Goal: Transaction & Acquisition: Complete application form

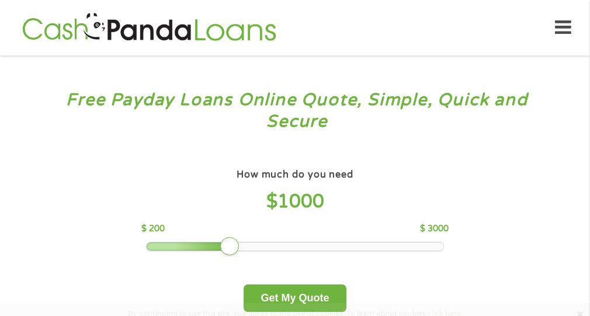
click at [213, 247] on div at bounding box center [189, 246] width 85 height 8
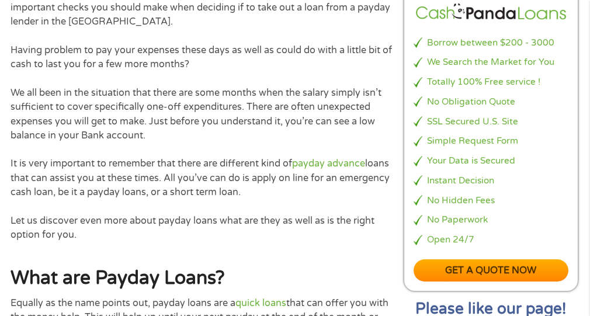
scroll to position [526, 0]
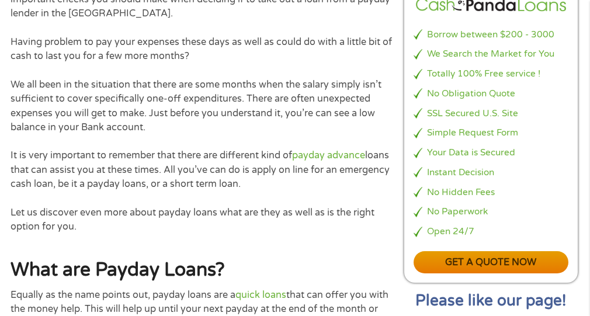
click at [477, 264] on link "Get a quote now" at bounding box center [491, 262] width 154 height 23
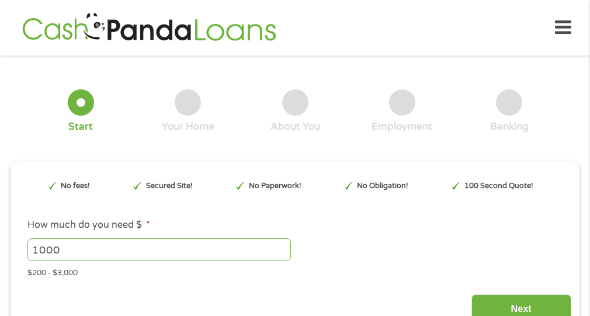
drag, startPoint x: 77, startPoint y: 249, endPoint x: 115, endPoint y: 244, distance: 39.0
click at [281, 254] on input "999" at bounding box center [158, 249] width 263 height 22
click at [282, 244] on input "1000" at bounding box center [158, 249] width 263 height 22
click at [282, 244] on input "1001" at bounding box center [158, 249] width 263 height 22
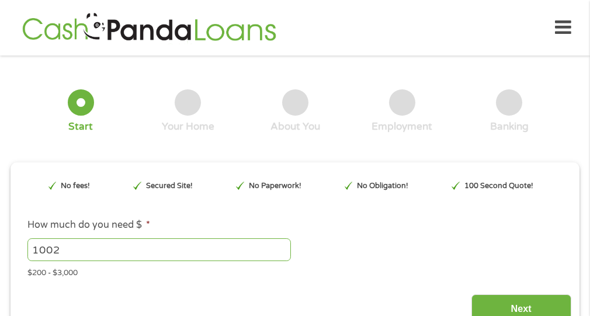
click at [282, 244] on input "1002" at bounding box center [158, 249] width 263 height 22
click at [282, 244] on input "1003" at bounding box center [158, 249] width 263 height 22
drag, startPoint x: 23, startPoint y: 231, endPoint x: -94, endPoint y: 215, distance: 118.0
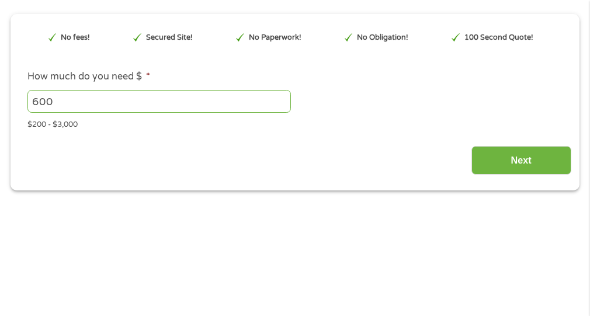
scroll to position [175, 0]
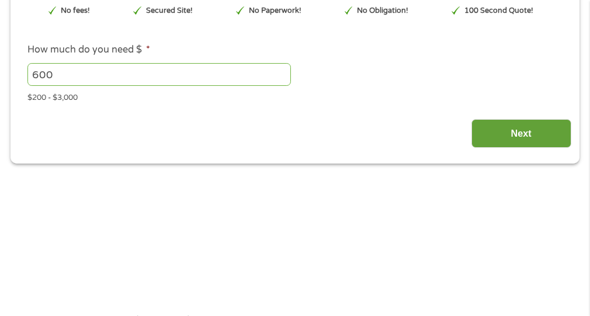
type input "600"
click at [507, 138] on input "Next" at bounding box center [521, 133] width 100 height 29
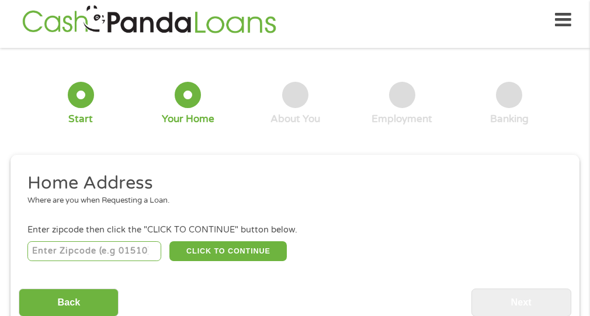
scroll to position [6, 0]
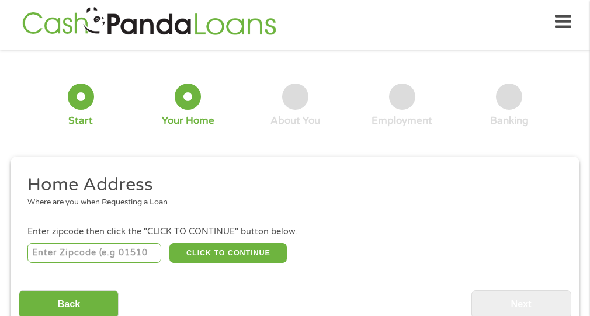
click at [68, 253] on input "number" at bounding box center [94, 253] width 134 height 20
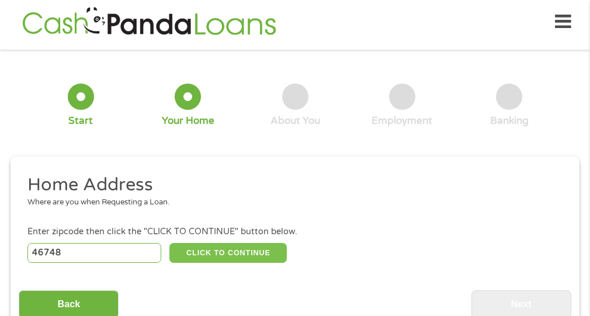
type input "46748"
click at [210, 249] on button "CLICK TO CONTINUE" at bounding box center [227, 253] width 117 height 20
type input "46748"
type input "[GEOGRAPHIC_DATA]"
select select "[US_STATE]"
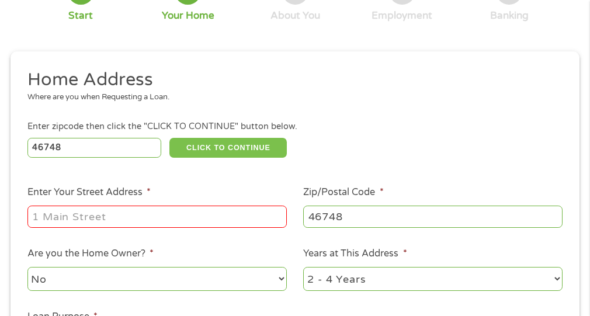
scroll to position [123, 0]
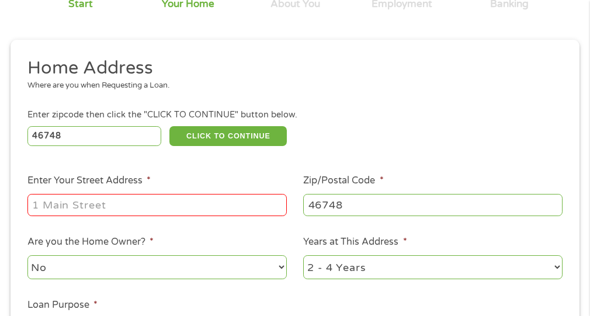
click at [133, 210] on input "Enter Your Street Address *" at bounding box center [156, 205] width 259 height 22
type input "[STREET_ADDRESS]"
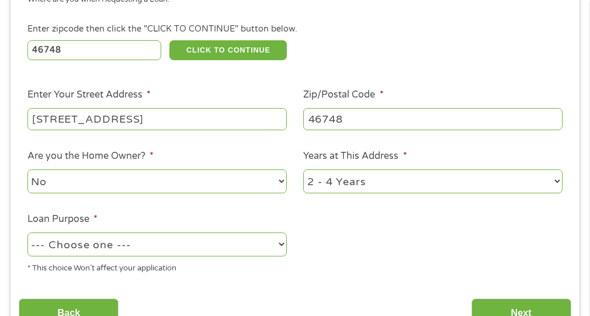
scroll to position [240, 0]
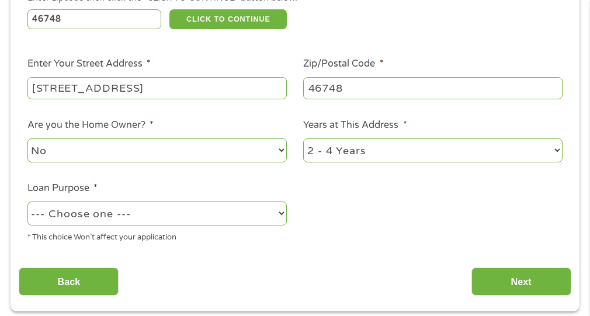
click at [139, 152] on select "No Yes" at bounding box center [156, 150] width 259 height 24
select select "yes"
click at [27, 138] on select "No Yes" at bounding box center [156, 150] width 259 height 24
click at [323, 151] on select "1 Year or less 1 - 2 Years 2 - 4 Years Over 4 Years" at bounding box center [432, 150] width 259 height 24
select select "60months"
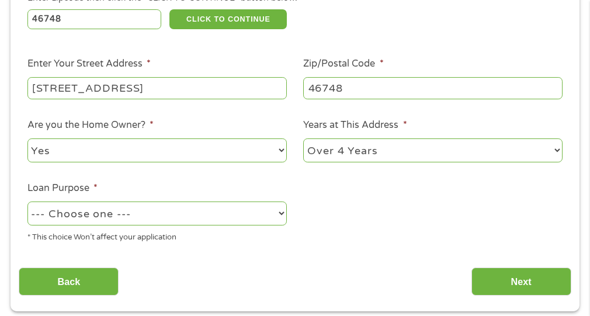
click at [303, 138] on select "1 Year or less 1 - 2 Years 2 - 4 Years Over 4 Years" at bounding box center [432, 150] width 259 height 24
click at [221, 214] on select "--- Choose one --- Pay Bills Debt Consolidation Home Improvement Major Purchase…" at bounding box center [156, 214] width 259 height 24
select select "shorttermcash"
click at [27, 202] on select "--- Choose one --- Pay Bills Debt Consolidation Home Improvement Major Purchase…" at bounding box center [156, 214] width 259 height 24
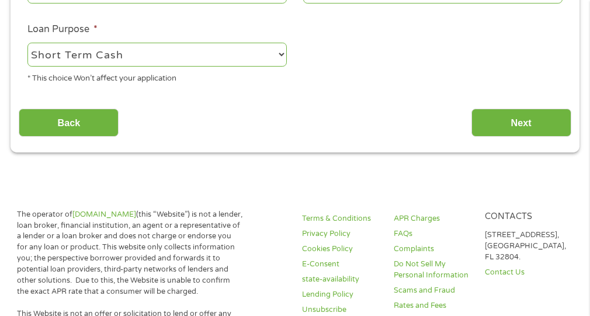
scroll to position [415, 0]
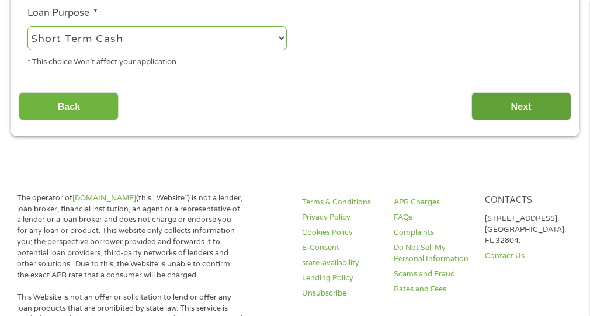
click at [521, 103] on input "Next" at bounding box center [521, 106] width 100 height 29
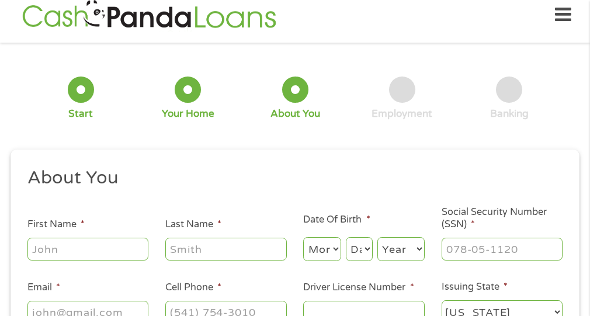
scroll to position [6, 0]
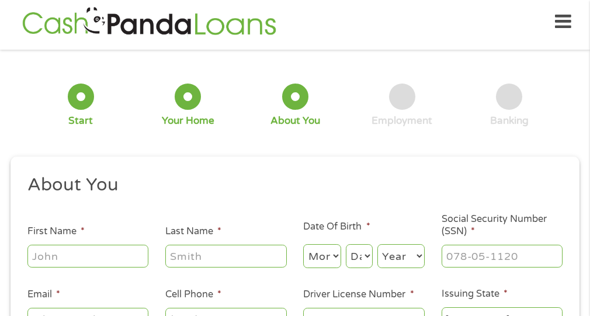
click at [127, 255] on input "First Name *" at bounding box center [88, 256] width 122 height 22
type input "[PERSON_NAME]"
type input "white"
click at [323, 260] on select "Month 1 2 3 4 5 6 7 8 9 10 11 12" at bounding box center [321, 256] width 37 height 24
select select "9"
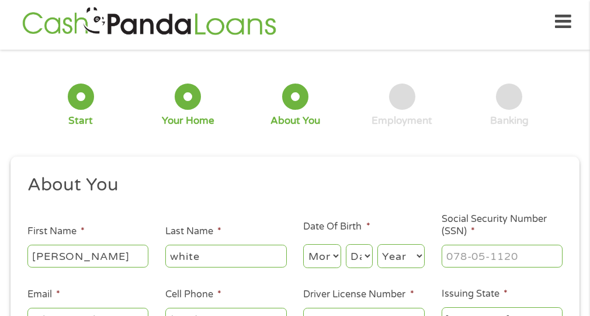
click at [303, 244] on select "Month 1 2 3 4 5 6 7 8 9 10 11 12" at bounding box center [321, 256] width 37 height 24
click at [362, 261] on select "Day 1 2 3 4 5 6 7 8 9 10 11 12 13 14 15 16 17 18 19 20 21 22 23 24 25 26 27 28 …" at bounding box center [359, 256] width 27 height 24
select select "29"
click at [346, 244] on select "Day 1 2 3 4 5 6 7 8 9 10 11 12 13 14 15 16 17 18 19 20 21 22 23 24 25 26 27 28 …" at bounding box center [359, 256] width 27 height 24
click at [400, 259] on select "Year [DATE] 2006 2005 2004 2003 2002 2001 2000 1999 1998 1997 1996 1995 1994 19…" at bounding box center [400, 256] width 47 height 24
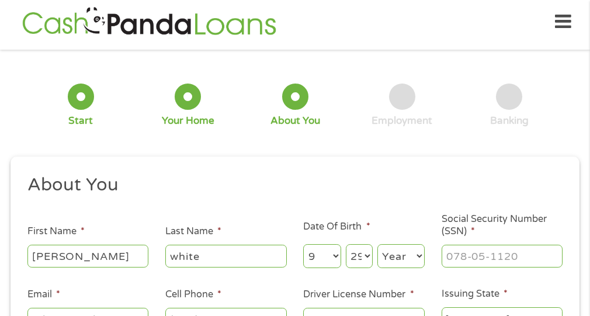
select select "1976"
click at [377, 244] on select "Year [DATE] 2006 2005 2004 2003 2002 2001 2000 1999 1998 1997 1996 1995 1994 19…" at bounding box center [400, 256] width 47 height 24
click at [472, 254] on input "___-__-____" at bounding box center [503, 256] width 122 height 22
type input "468-86-1600"
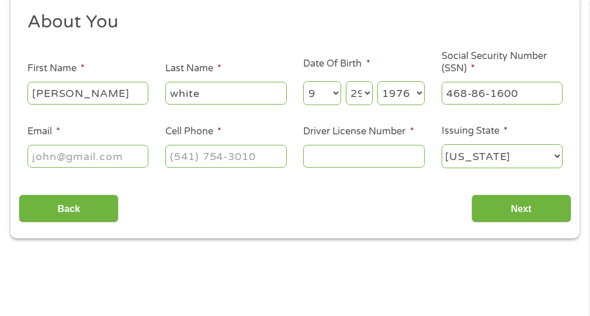
scroll to position [181, 0]
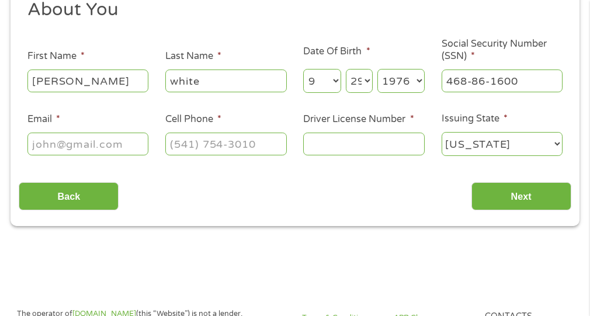
click at [68, 146] on input "Email *" at bounding box center [88, 144] width 122 height 22
type input "[EMAIL_ADDRESS][DOMAIN_NAME]"
type input "[PHONE_NUMBER]"
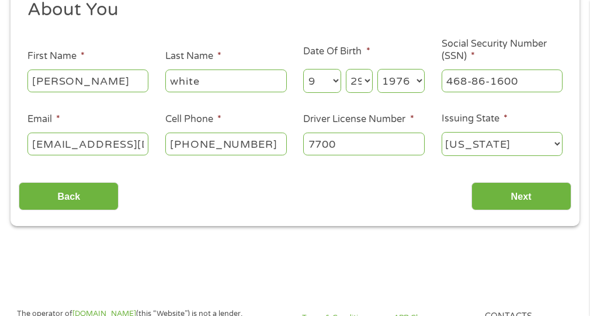
click at [355, 144] on input "7700" at bounding box center [364, 144] width 122 height 22
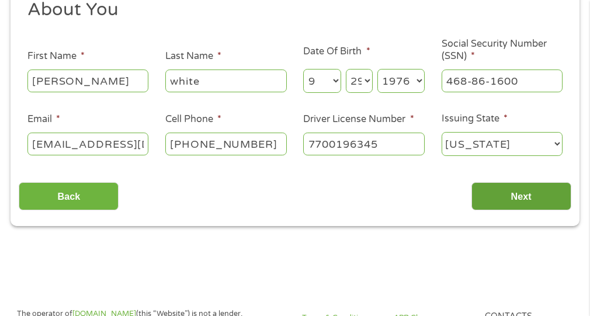
type input "7700196345"
click at [502, 195] on input "Next" at bounding box center [521, 196] width 100 height 29
click at [556, 202] on input "Next" at bounding box center [521, 196] width 100 height 29
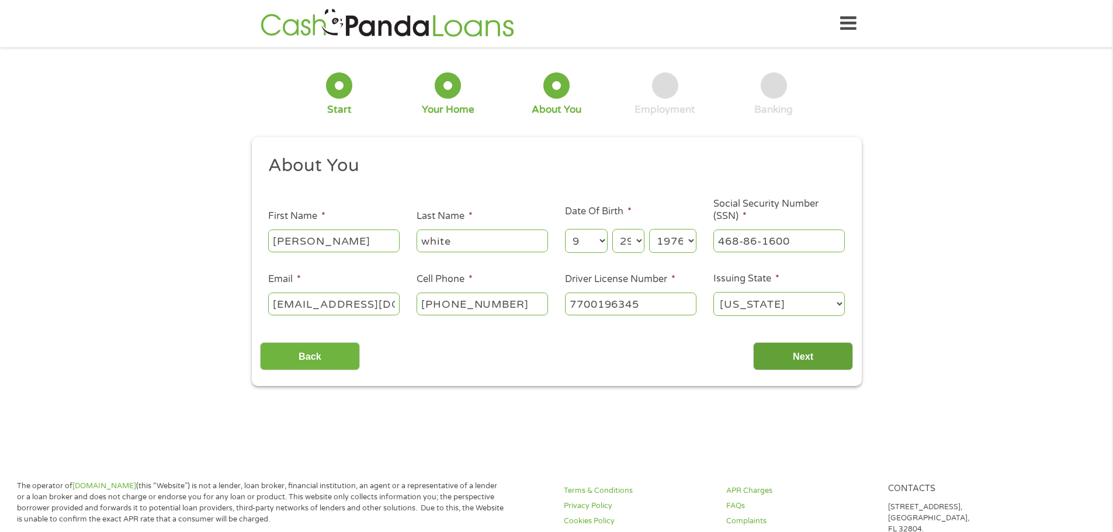
click at [787, 351] on input "Next" at bounding box center [803, 356] width 100 height 29
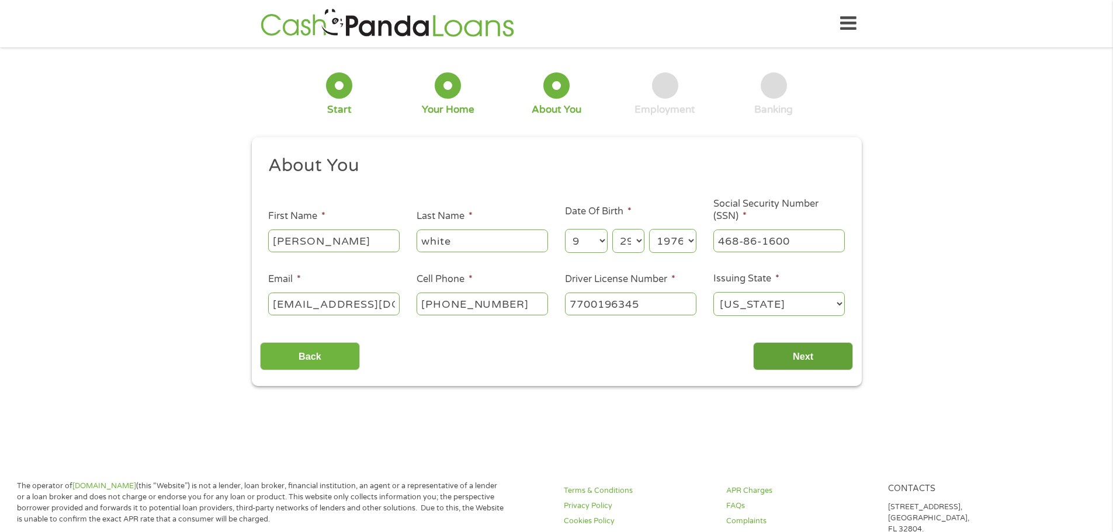
click at [787, 351] on input "Next" at bounding box center [803, 356] width 100 height 29
click at [771, 304] on select "[US_STATE] [US_STATE] [US_STATE] [US_STATE] [US_STATE] [US_STATE] [US_STATE] [U…" at bounding box center [778, 304] width 131 height 24
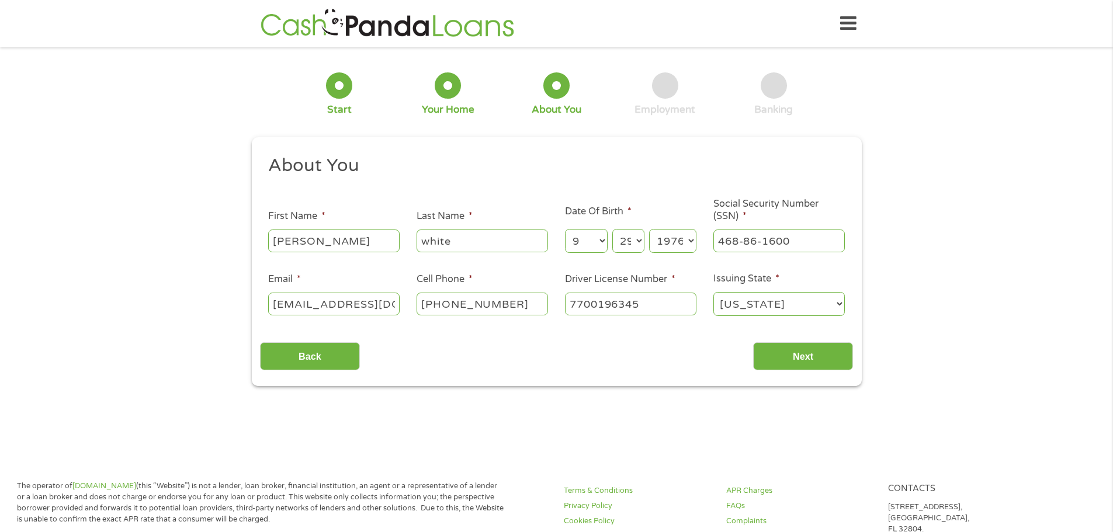
click at [771, 304] on select "[US_STATE] [US_STATE] [US_STATE] [US_STATE] [US_STATE] [US_STATE] [US_STATE] [U…" at bounding box center [778, 304] width 131 height 24
click at [788, 350] on input "Next" at bounding box center [803, 356] width 100 height 29
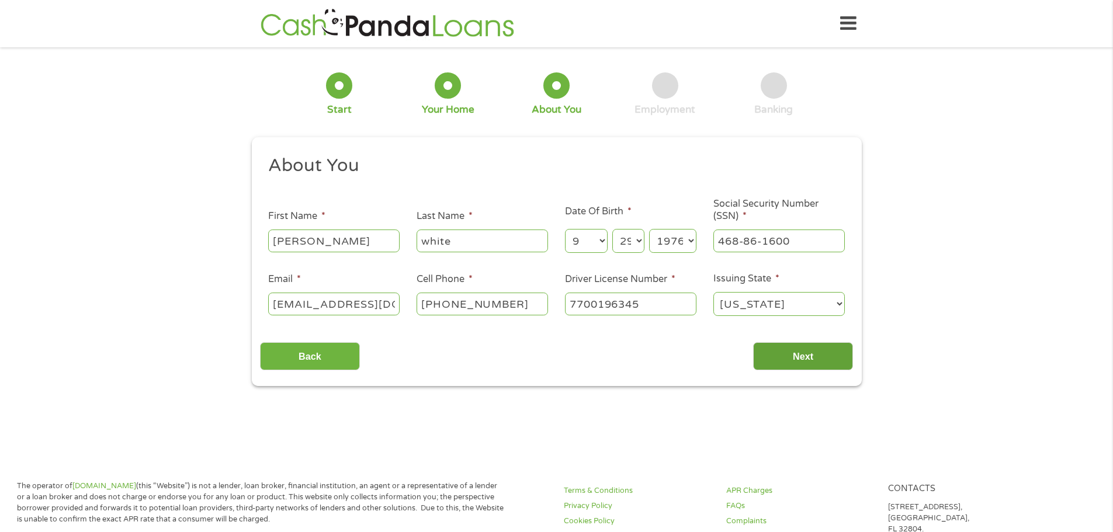
click at [788, 350] on input "Next" at bounding box center [803, 356] width 100 height 29
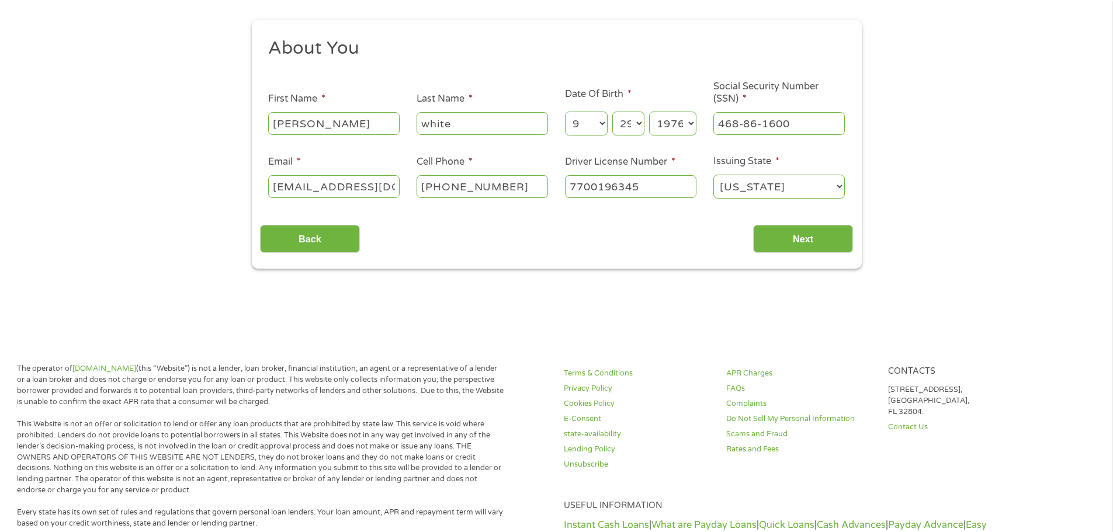
scroll to position [117, 0]
click at [827, 247] on input "Next" at bounding box center [803, 240] width 100 height 29
click at [827, 246] on input "Next" at bounding box center [803, 240] width 100 height 29
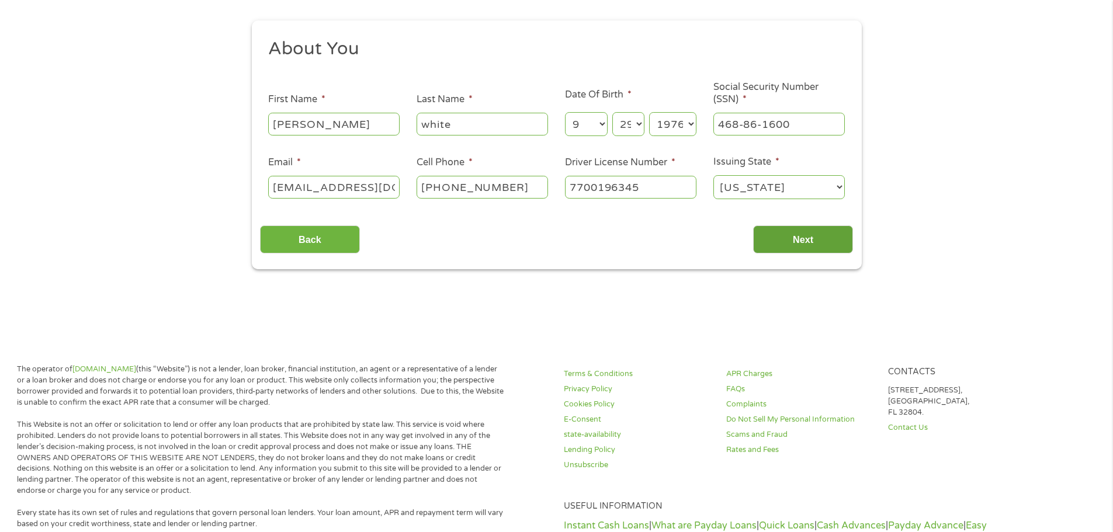
click at [827, 246] on input "Next" at bounding box center [803, 240] width 100 height 29
click at [598, 190] on input "7700196345" at bounding box center [630, 187] width 131 height 22
click at [802, 245] on input "Next" at bounding box center [803, 240] width 100 height 29
click at [802, 244] on input "Next" at bounding box center [803, 240] width 100 height 29
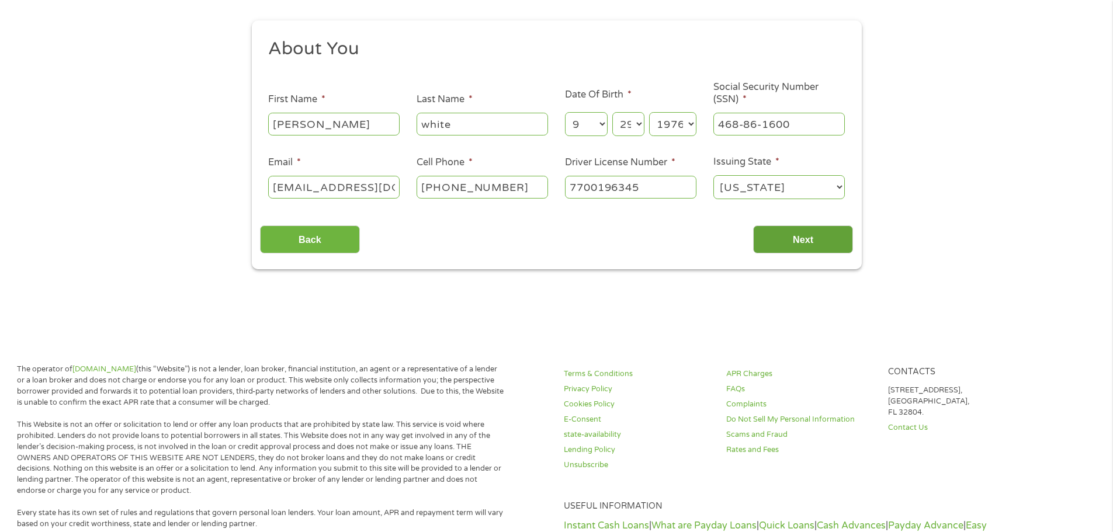
click at [802, 244] on input "Next" at bounding box center [803, 240] width 100 height 29
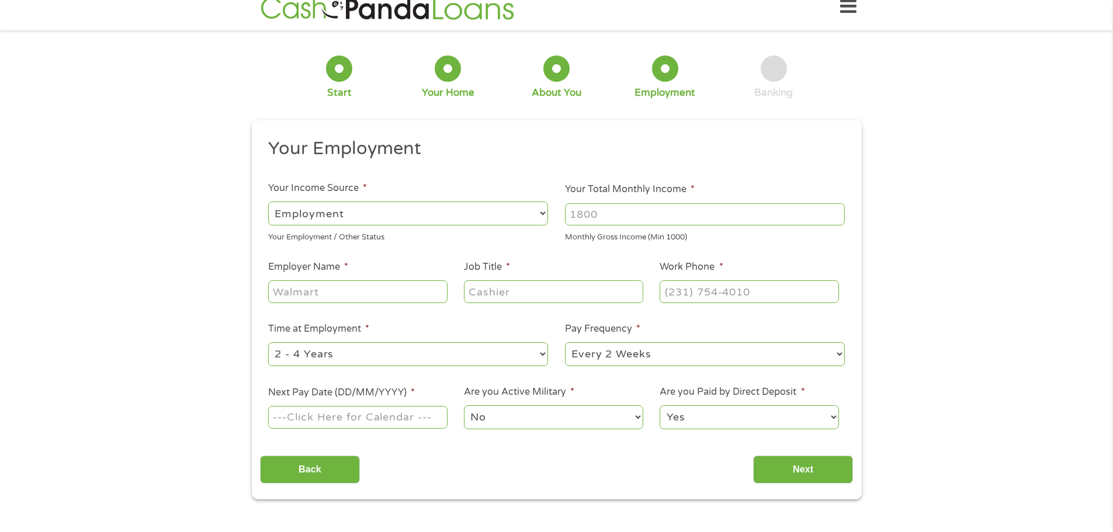
scroll to position [0, 0]
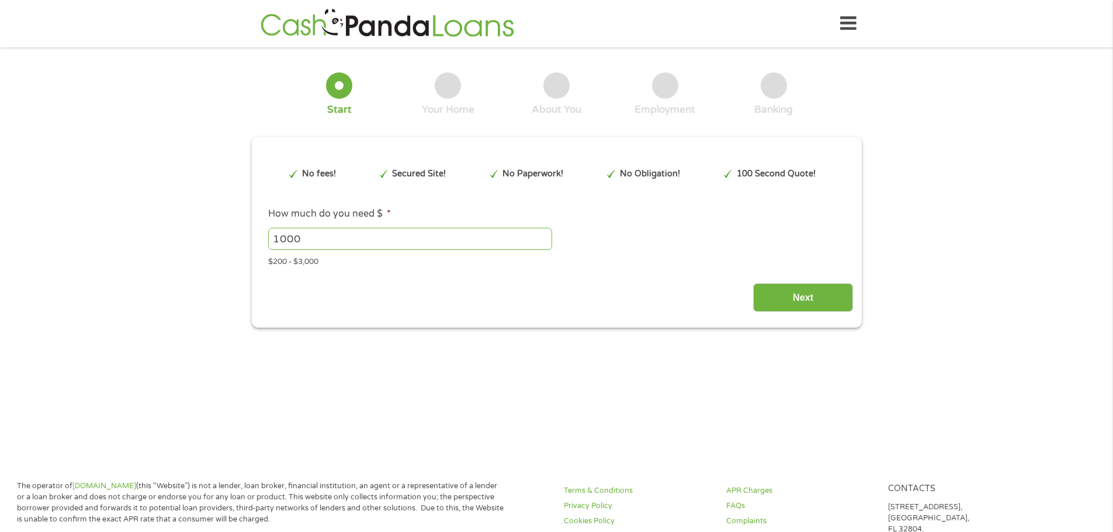
type input "Cj0KCQjw6bfHBhDNARIsAIGsqLh5zXEFMnr9zNLMNWJDY6MeGognBeVTmU5vtxesIJvasUICSAmrlSM…"
drag, startPoint x: 337, startPoint y: 238, endPoint x: 276, endPoint y: 233, distance: 60.9
click at [274, 233] on input "1000" at bounding box center [410, 239] width 284 height 22
click at [799, 293] on input "Next" at bounding box center [803, 297] width 100 height 29
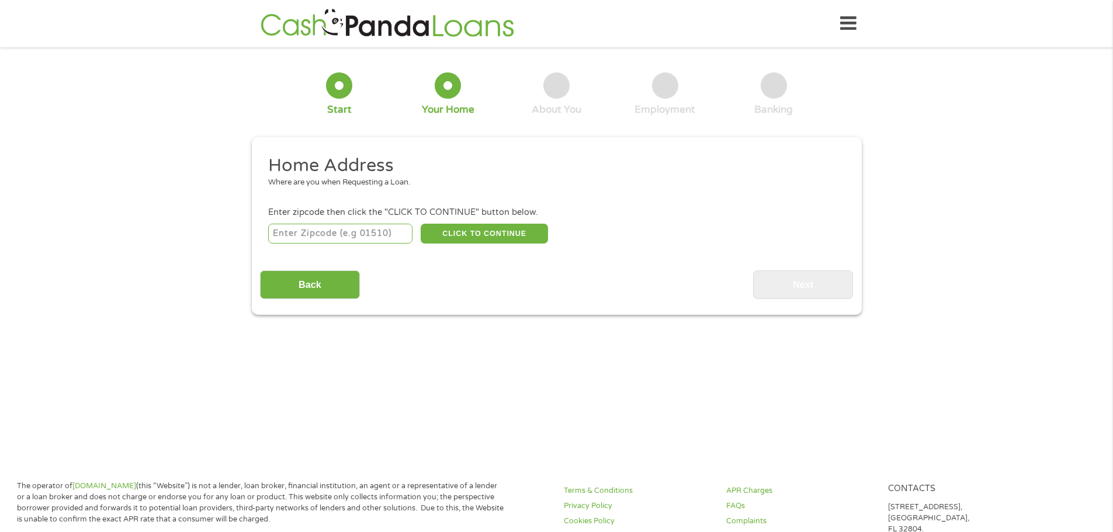
click at [387, 240] on input "number" at bounding box center [340, 234] width 144 height 20
type input "46748"
click at [507, 237] on button "CLICK TO CONTINUE" at bounding box center [484, 234] width 127 height 20
type input "46748"
type input "[GEOGRAPHIC_DATA]"
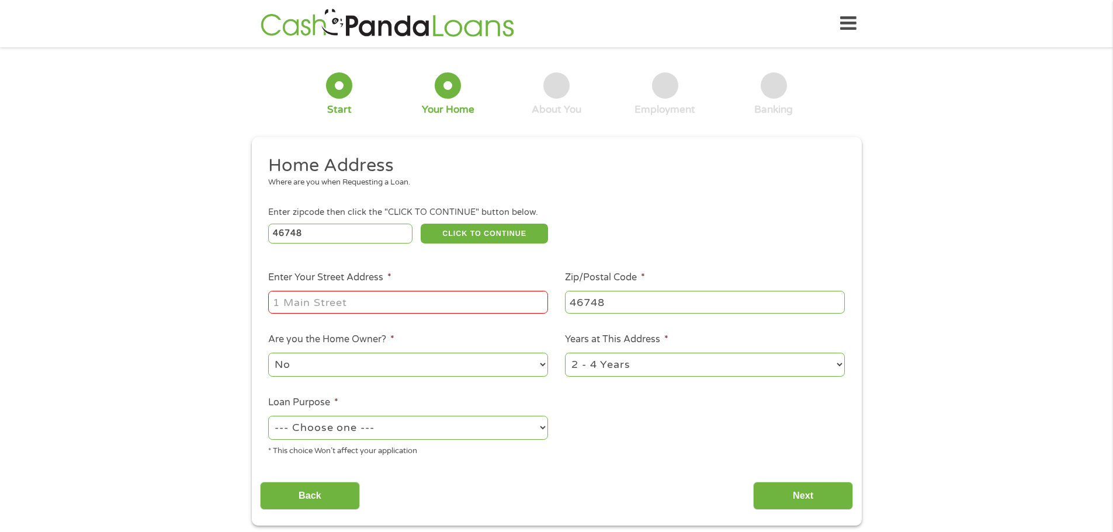
click at [353, 296] on input "Enter Your Street Address *" at bounding box center [408, 302] width 280 height 22
type input "[STREET_ADDRESS]"
click at [344, 358] on select "No Yes" at bounding box center [408, 365] width 280 height 24
select select "yes"
click at [268, 353] on select "No Yes" at bounding box center [408, 365] width 280 height 24
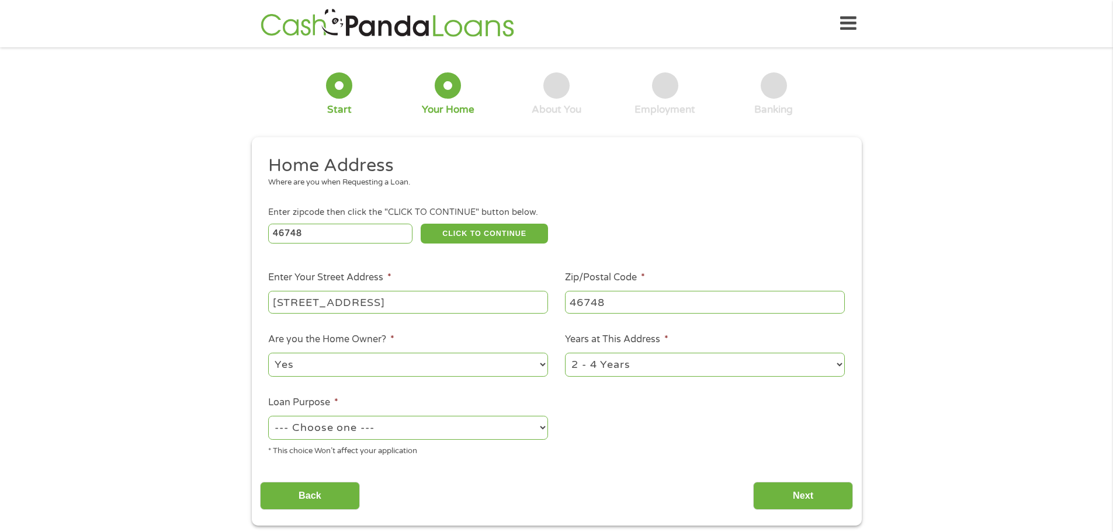
click at [592, 373] on select "1 Year or less 1 - 2 Years 2 - 4 Years Over 4 Years" at bounding box center [705, 365] width 280 height 24
select select "60months"
click at [565, 353] on select "1 Year or less 1 - 2 Years 2 - 4 Years Over 4 Years" at bounding box center [705, 365] width 280 height 24
click at [484, 429] on select "--- Choose one --- Pay Bills Debt Consolidation Home Improvement Major Purchase…" at bounding box center [408, 428] width 280 height 24
select select "other"
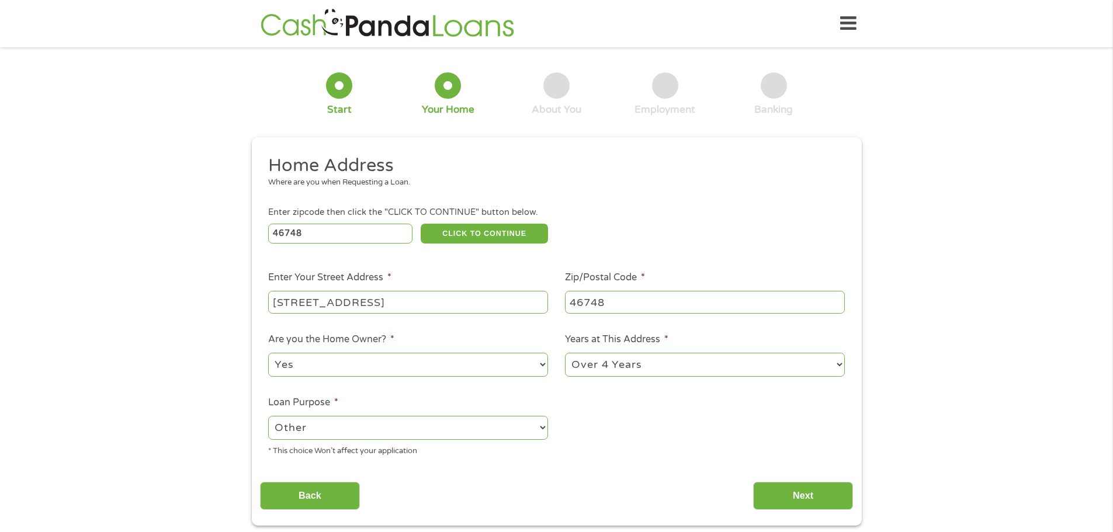
click at [268, 416] on select "--- Choose one --- Pay Bills Debt Consolidation Home Improvement Major Purchase…" at bounding box center [408, 428] width 280 height 24
click at [810, 504] on input "Next" at bounding box center [803, 496] width 100 height 29
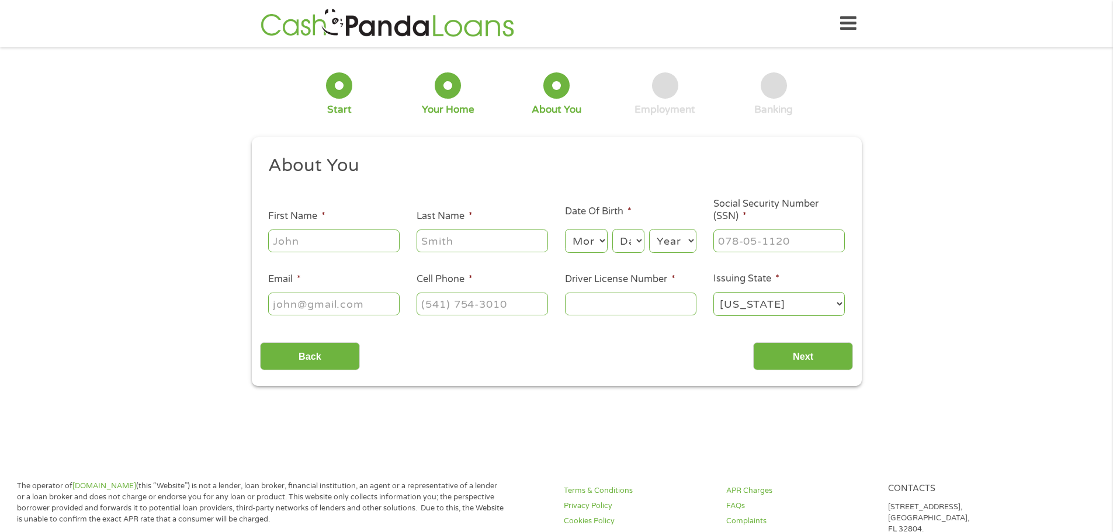
click at [311, 245] on input "First Name *" at bounding box center [333, 241] width 131 height 22
drag, startPoint x: 286, startPoint y: 242, endPoint x: 457, endPoint y: 299, distance: 179.8
click at [287, 242] on input "kritin" at bounding box center [333, 241] width 131 height 22
type input "[PERSON_NAME]"
click at [474, 241] on input "Last Name *" at bounding box center [482, 241] width 131 height 22
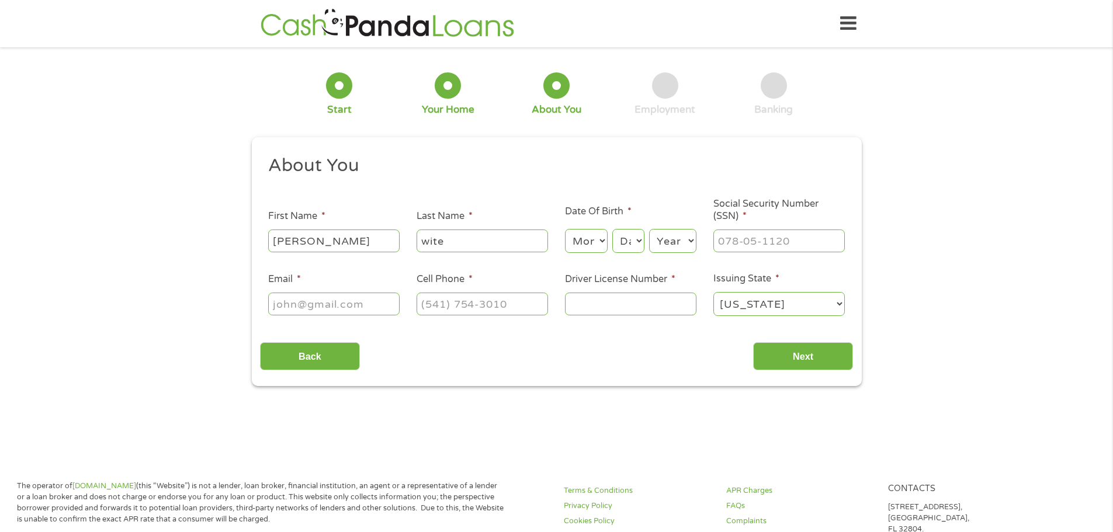
type input "wite"
select select "9"
select select "29"
select select "1976"
type input "446-86-1600"
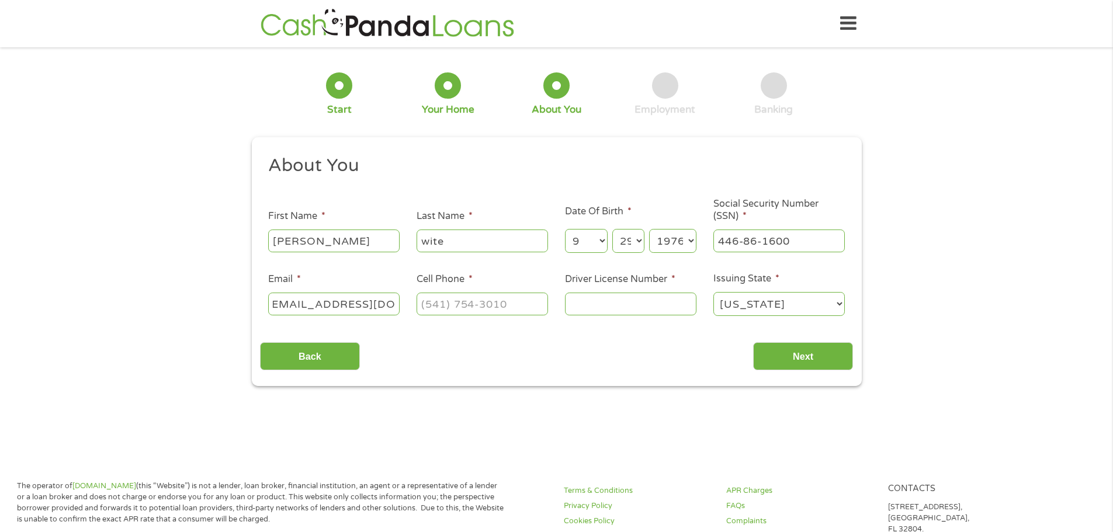
scroll to position [0, 18]
type input "[EMAIL_ADDRESS][DOMAIN_NAME]"
type input "[PHONE_NUMBER]"
type input "7700196345"
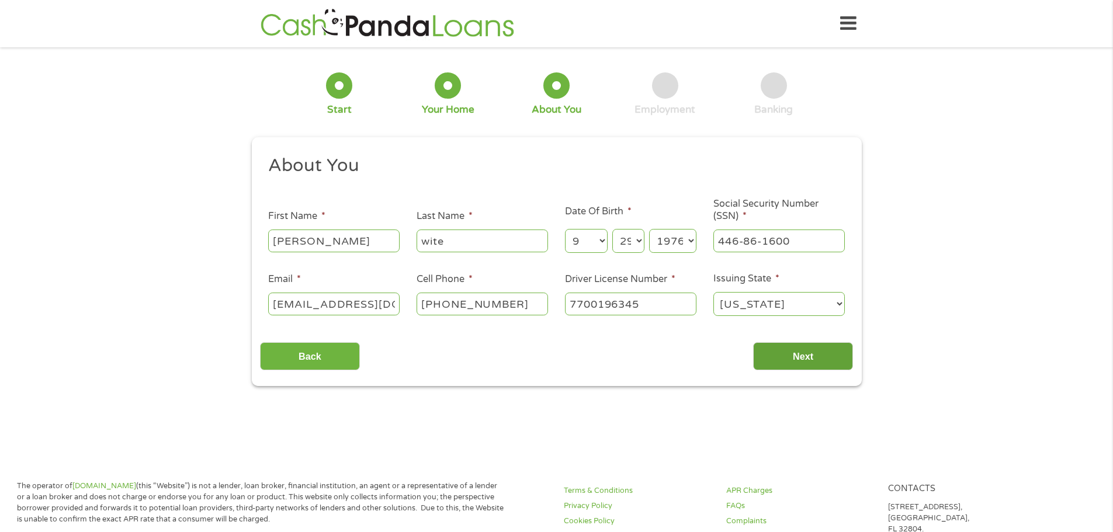
click at [781, 359] on input "Next" at bounding box center [803, 356] width 100 height 29
click at [782, 356] on input "Next" at bounding box center [803, 356] width 100 height 29
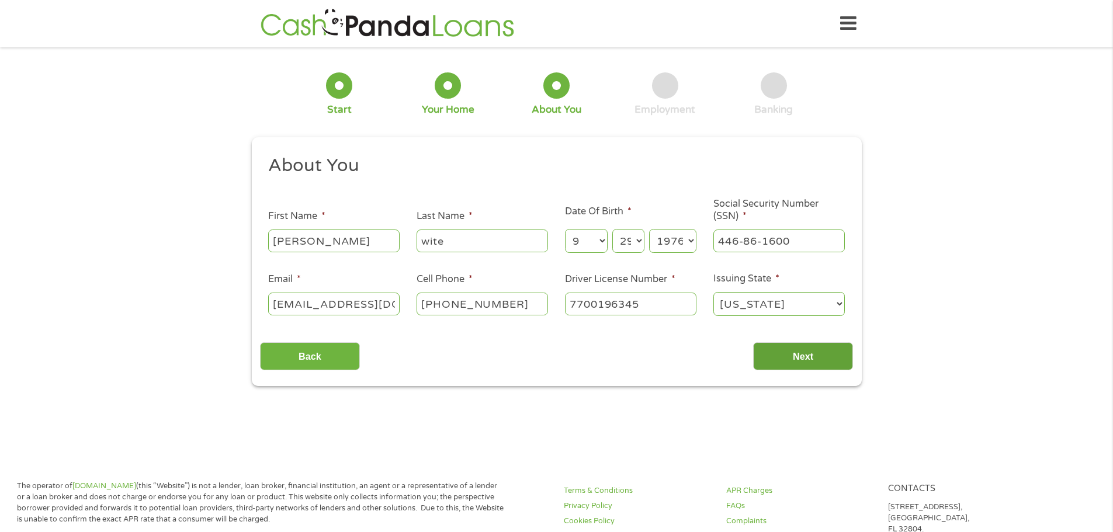
click at [782, 356] on input "Next" at bounding box center [803, 356] width 100 height 29
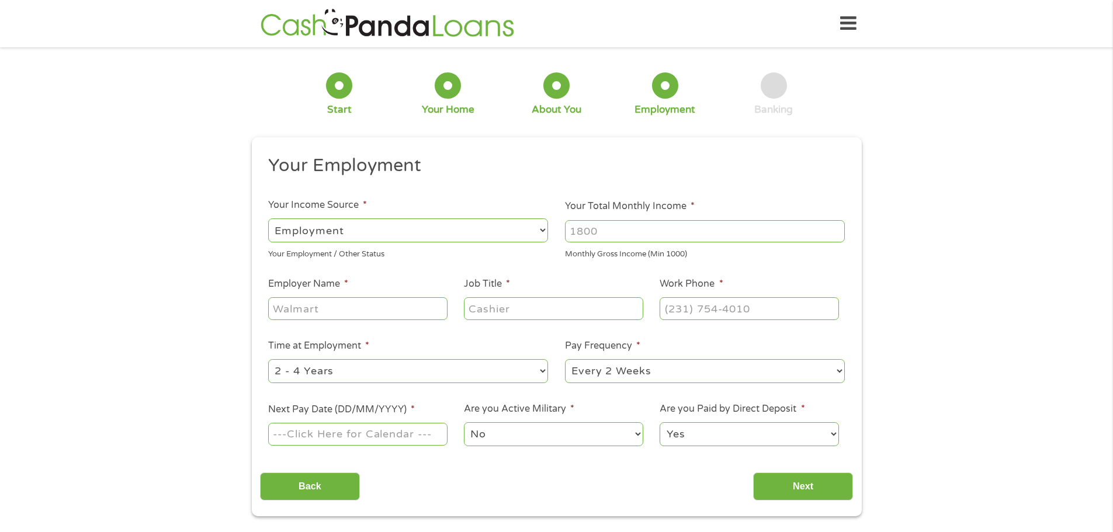
click at [660, 233] on input "Your Total Monthly Income *" at bounding box center [705, 231] width 280 height 22
type input "7500"
click at [360, 318] on input "Employer Name *" at bounding box center [357, 308] width 179 height 22
type input "purdue university"
type input "professor"
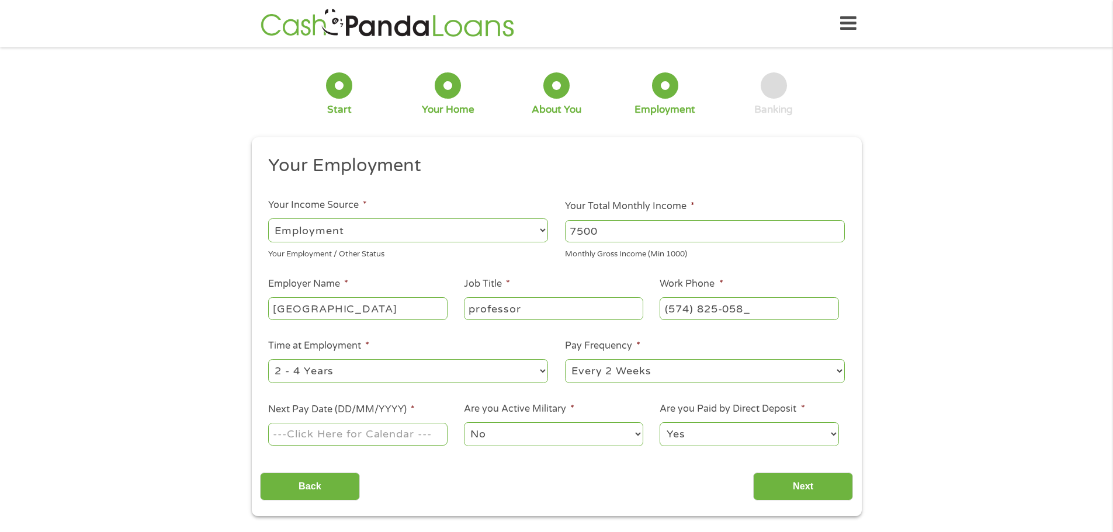
type input "(574) 825-0589"
click at [519, 365] on select "--- Choose one --- 1 Year or less 1 - 2 Years 2 - 4 Years Over 4 Years" at bounding box center [408, 371] width 280 height 24
select select "60months"
click at [268, 359] on select "--- Choose one --- 1 Year or less 1 - 2 Years 2 - 4 Years Over 4 Years" at bounding box center [408, 371] width 280 height 24
click at [670, 375] on select "--- Choose one --- Every 2 Weeks Every Week Monthly Semi-Monthly" at bounding box center [705, 371] width 280 height 24
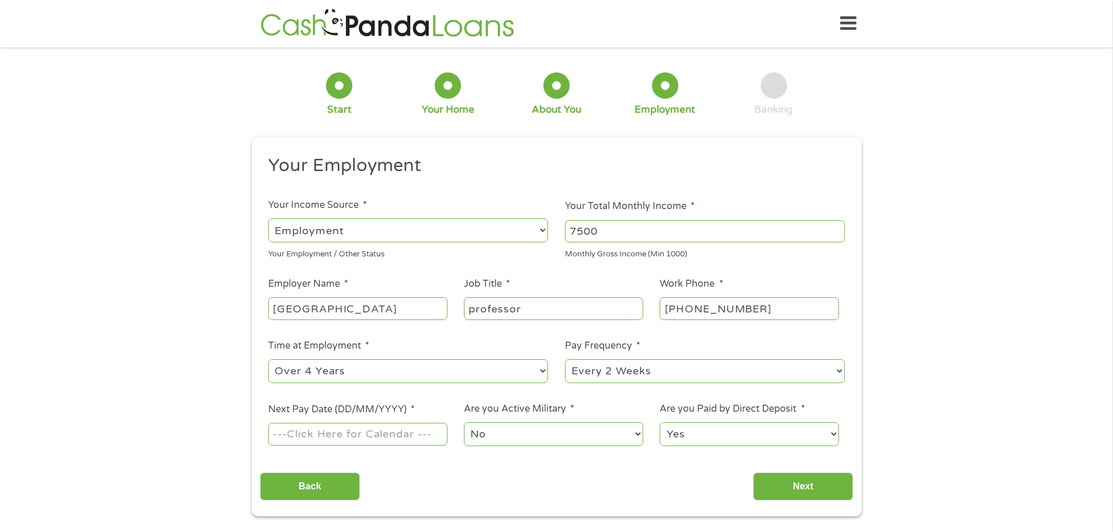
select select "monthly"
click at [565, 359] on select "--- Choose one --- Every 2 Weeks Every Week Monthly Semi-Monthly" at bounding box center [705, 371] width 280 height 24
click at [390, 437] on input "Next Pay Date (DD/MM/YYYY) *" at bounding box center [357, 434] width 179 height 22
type input "31/10/2025"
click at [802, 490] on input "Next" at bounding box center [803, 487] width 100 height 29
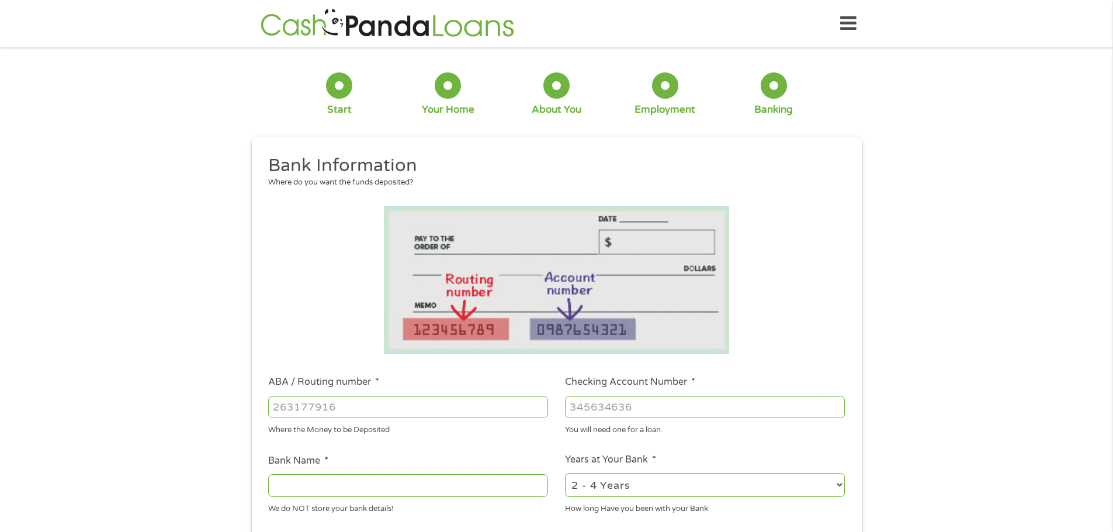
click at [384, 411] on input "ABA / Routing number *" at bounding box center [408, 407] width 280 height 22
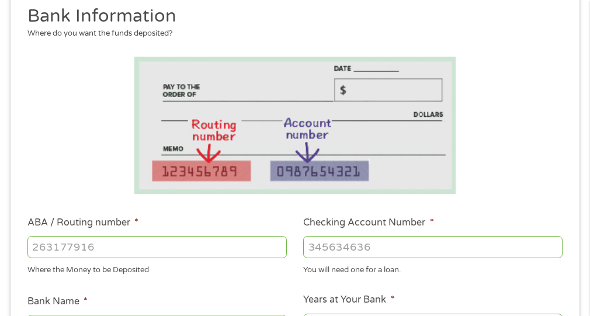
scroll to position [175, 0]
click at [91, 238] on input "ABA / Routing number *" at bounding box center [156, 246] width 259 height 22
type input "124003116"
type input "ALLY BANK"
type input "124003116"
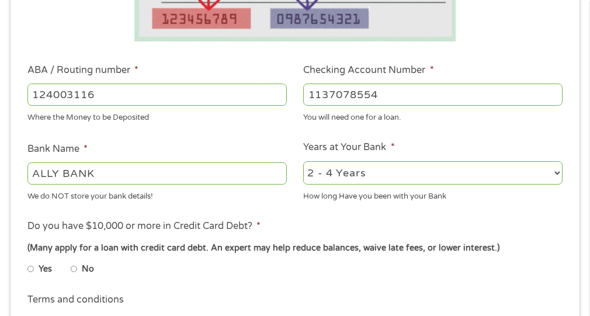
scroll to position [351, 0]
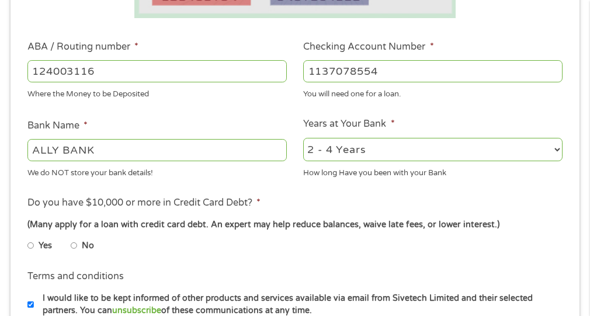
type input "1137078554"
click at [367, 162] on div "2 - 4 Years 6 - 12 Months 1 - 2 Years Over 4 Years" at bounding box center [432, 150] width 259 height 28
click at [371, 155] on select "2 - 4 Years 6 - 12 Months 1 - 2 Years Over 4 Years" at bounding box center [432, 150] width 259 height 24
click at [72, 245] on input "No" at bounding box center [74, 246] width 7 height 19
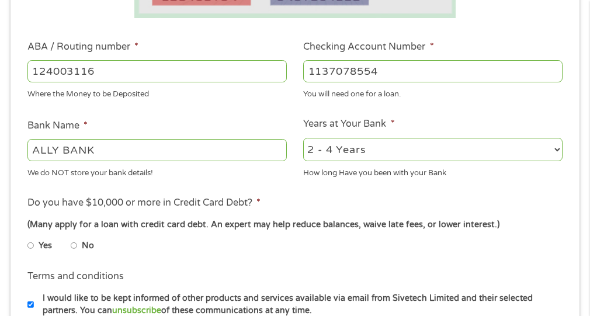
radio input "true"
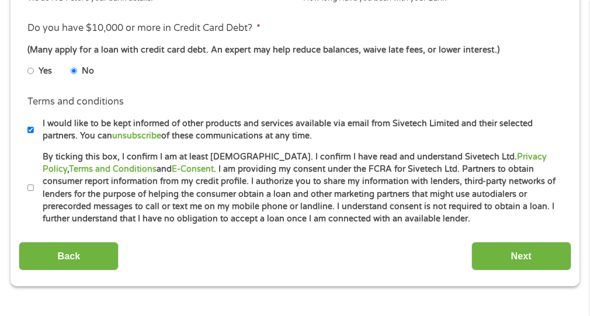
scroll to position [526, 0]
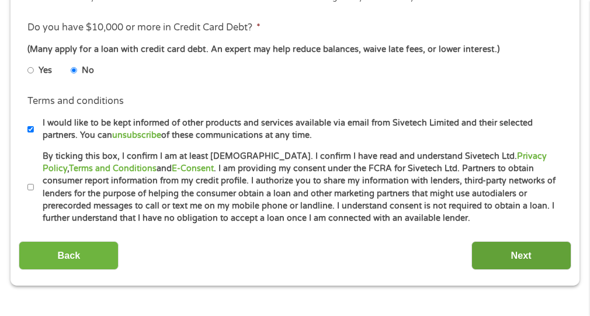
click at [496, 259] on input "Next" at bounding box center [521, 255] width 100 height 29
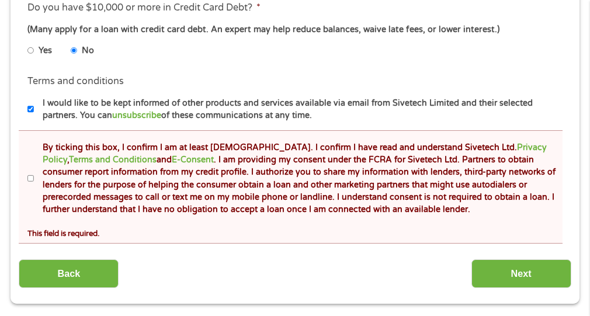
scroll to position [590, 0]
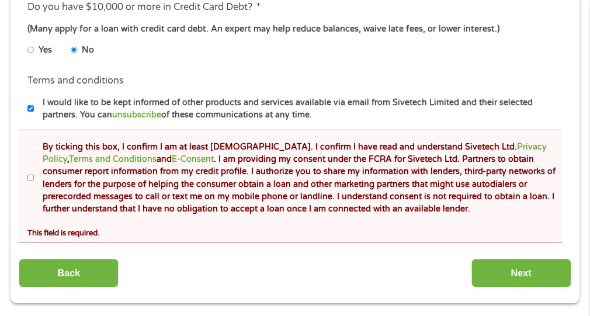
click at [35, 177] on label "By ticking this box, I confirm I am at least 18 years old. I confirm I have rea…" at bounding box center [300, 178] width 533 height 75
click at [34, 177] on input "By ticking this box, I confirm I am at least 18 years old. I confirm I have rea…" at bounding box center [30, 178] width 7 height 19
checkbox input "true"
click at [504, 268] on input "Next" at bounding box center [521, 273] width 100 height 29
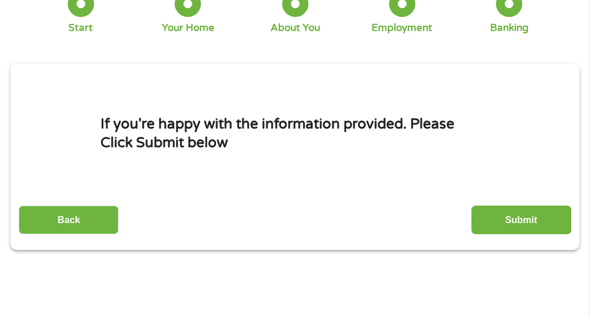
scroll to position [123, 0]
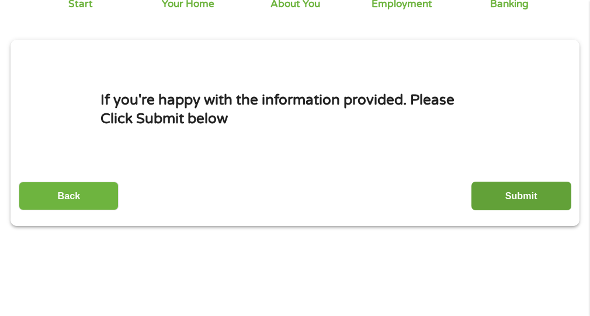
click at [522, 200] on input "Submit" at bounding box center [521, 196] width 100 height 29
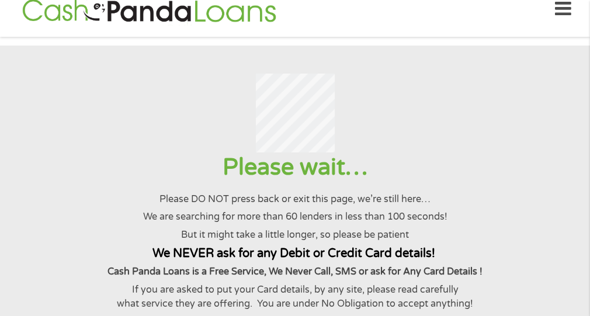
scroll to position [0, 0]
